Goal: Check status

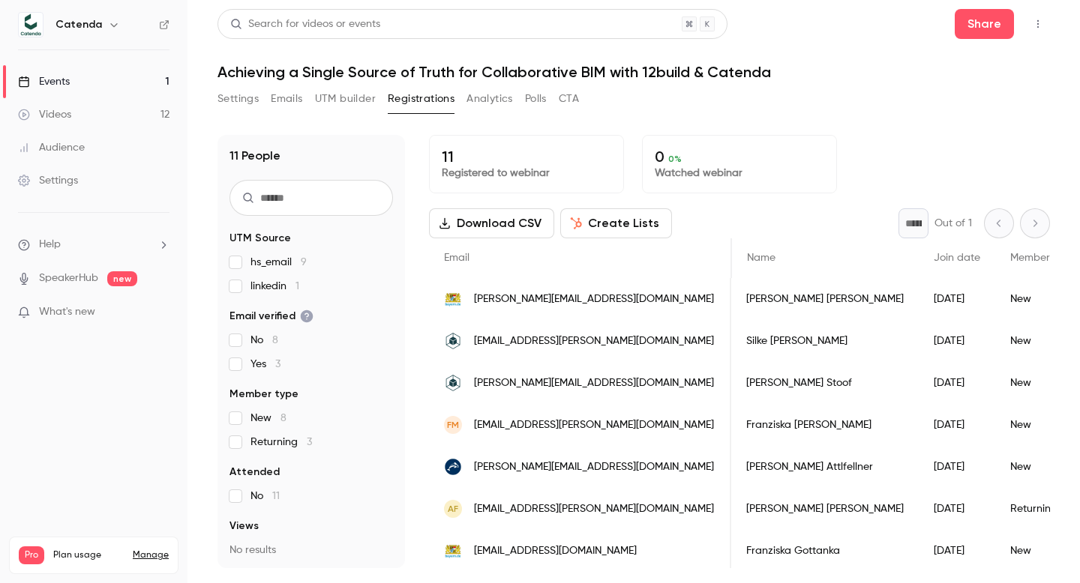
scroll to position [0, 613]
drag, startPoint x: 441, startPoint y: 156, endPoint x: 562, endPoint y: 168, distance: 121.3
click at [562, 168] on div "11 Registered to webinar" at bounding box center [526, 164] width 195 height 58
drag, startPoint x: 562, startPoint y: 174, endPoint x: 439, endPoint y: 148, distance: 125.7
click at [439, 148] on div "11 Registered to webinar" at bounding box center [526, 164] width 195 height 58
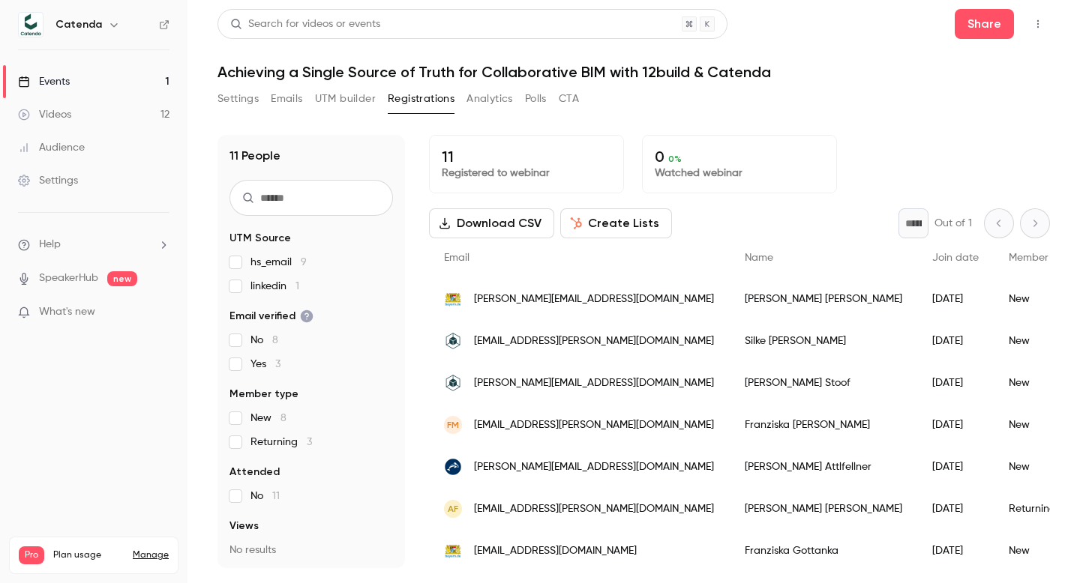
click at [445, 127] on div "11 People UTM Source hs_email 9 linkedin 1 Email verified No 8 Yes 3 Member typ…" at bounding box center [633, 342] width 832 height 451
